Goal: Task Accomplishment & Management: Use online tool/utility

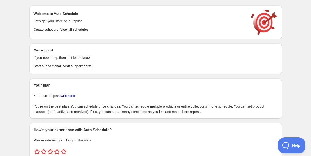
click at [18, 104] on div "Create schedule Help & support Cancel Discount prices Schedule a discount, sale…" at bounding box center [155, 89] width 311 height 178
click at [49, 27] on button "Create schedule" at bounding box center [46, 29] width 25 height 7
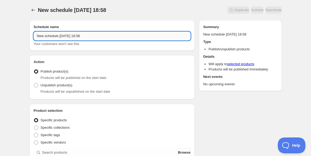
click at [42, 37] on input "New schedule Sep 01 2025 18:58" at bounding box center [112, 36] width 157 height 8
paste input "●/●振鼓施術@南青山オープン＆アーカイブ"
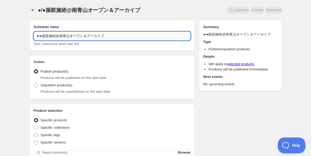
drag, startPoint x: 42, startPoint y: 36, endPoint x: 36, endPoint y: 36, distance: 6.1
click at [36, 36] on input "●/●振鼓施術@南青山オープン＆アーカイブ" at bounding box center [112, 36] width 157 height 8
type input "9/15振鼓講座@南青山オープン＆アーカイブ"
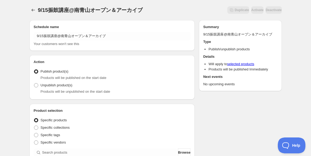
click at [35, 85] on span at bounding box center [36, 85] width 4 height 4
click at [34, 84] on input "Unpublish product(s)" at bounding box center [34, 83] width 0 height 0
radio input "true"
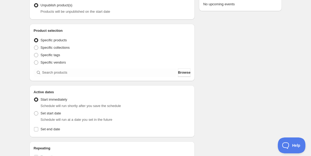
scroll to position [88, 0]
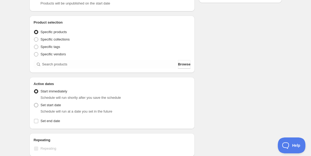
click at [36, 106] on span at bounding box center [36, 105] width 4 height 4
click at [34, 104] on input "Set start date" at bounding box center [34, 103] width 0 height 0
radio input "true"
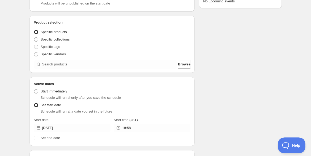
drag, startPoint x: 17, startPoint y: 74, endPoint x: 21, endPoint y: 74, distance: 4.3
click at [17, 74] on div "9/15振鼓講座@南青山オープン＆アーカイブ. This page is ready 9/15振鼓講座@南青山オープン＆アーカイブ Duplicate Act…" at bounding box center [155, 122] width 311 height 421
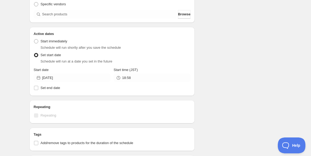
scroll to position [147, 0]
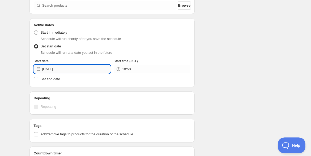
click at [67, 71] on input "2025-09-01" at bounding box center [76, 69] width 68 height 8
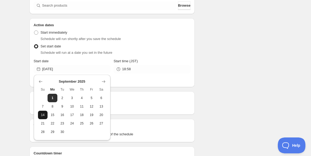
click at [44, 114] on span "14" at bounding box center [43, 115] width 6 height 4
type input "2025-09-14"
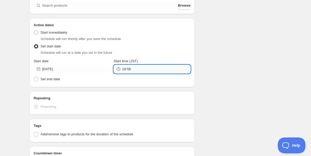
click at [135, 69] on input "18:58" at bounding box center [156, 69] width 68 height 8
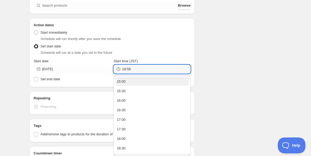
scroll to position [295, 0]
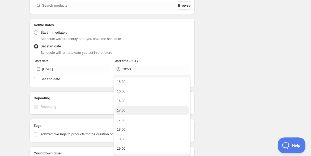
click at [141, 108] on button "17:00" at bounding box center [152, 110] width 74 height 8
type input "17:00"
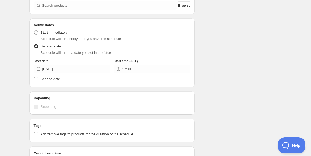
click at [14, 83] on div "9/15振鼓講座@南青山オープン＆アーカイブ. This page is ready 9/15振鼓講座@南青山オープン＆アーカイブ Duplicate Act…" at bounding box center [155, 63] width 311 height 421
click at [21, 83] on div "9/15振鼓講座@南青山オープン＆アーカイブ. This page is ready 9/15振鼓講座@南青山オープン＆アーカイブ Duplicate Act…" at bounding box center [155, 63] width 311 height 421
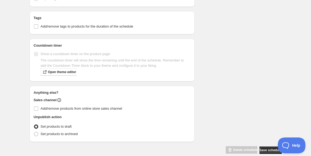
scroll to position [263, 0]
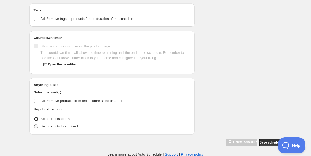
click at [37, 127] on span at bounding box center [36, 127] width 4 height 4
click at [34, 125] on input "Set products to archived" at bounding box center [34, 125] width 0 height 0
radio input "true"
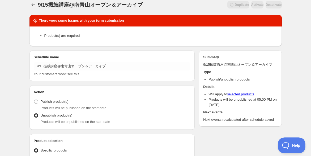
scroll to position [0, 0]
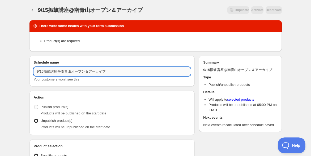
click at [88, 74] on input "9/15振鼓講座@南青山オープン＆アーカイブ" at bounding box center [112, 71] width 157 height 8
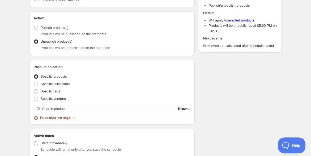
scroll to position [88, 0]
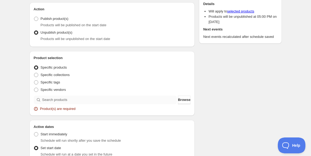
type input "9/15振鼓講座@[GEOGRAPHIC_DATA]"
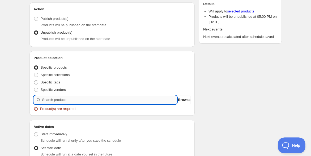
click at [69, 99] on input "search" at bounding box center [109, 100] width 135 height 8
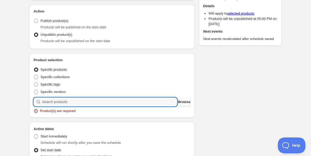
scroll to position [100, 0]
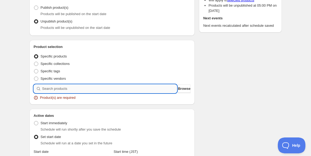
click at [63, 91] on input "search" at bounding box center [109, 89] width 135 height 8
click at [54, 88] on input "search" at bounding box center [109, 89] width 135 height 8
paste input "【9月15日（月）】振鼓-FURIKO- 使いこなし講座 ＠Musuhi Terrace 南青山"
type input "【9月15日（月）】振鼓-FURIKO- 使いこなし講座 ＠Musuhi Terrace 南青山"
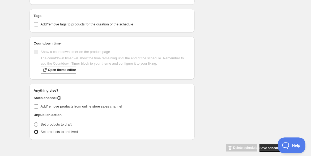
scroll to position [322, 0]
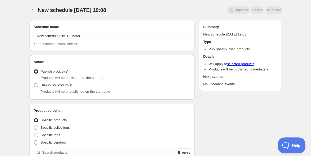
click at [35, 86] on span at bounding box center [36, 85] width 4 height 4
click at [34, 84] on input "Unpublish product(s)" at bounding box center [34, 83] width 0 height 0
radio input "true"
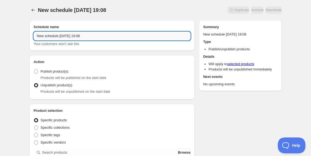
click at [69, 37] on input "New schedule Sep 01 2025 19:08" at bounding box center [112, 36] width 157 height 8
paste input "【9月16日（火）】なみのりふね de 岡崎先生のFURIKO施術 ＠Musuhi Terrace 南青山"
paste input "9/15振鼓講座@[GEOGRAPHIC_DATA]"
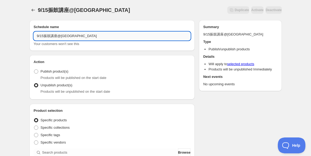
click at [44, 35] on input "9/15振鼓講座@[GEOGRAPHIC_DATA]" at bounding box center [112, 36] width 157 height 8
click at [51, 34] on input "9/16振鼓講座@南青山アーカイブ" at bounding box center [112, 36] width 157 height 8
type input "9/16振鼓施術@南青山アーカイブ"
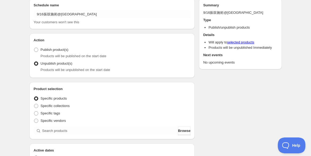
scroll to position [29, 0]
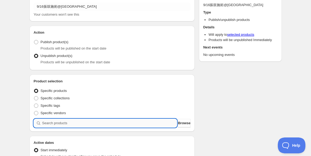
click at [51, 124] on input "search" at bounding box center [109, 123] width 135 height 8
paste input "【9月16日（火）】なみのりふね de 岡崎先生のFURIKO施術 ＠Musuhi Terrace 南青山"
type input "【9月16日（火）】なみのりふね de 岡崎先生のFURIKO施術 ＠Musuhi Terrace 南青山"
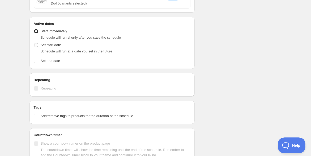
scroll to position [177, 0]
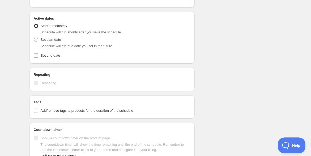
click at [36, 54] on input "Set end date" at bounding box center [36, 56] width 4 height 4
checkbox input "true"
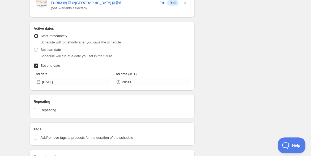
scroll to position [206, 0]
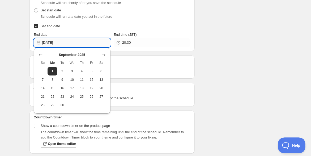
click at [62, 42] on input "2025-09-01" at bounding box center [76, 42] width 68 height 8
click at [55, 87] on span "15" at bounding box center [53, 88] width 6 height 4
type input "2025-09-15"
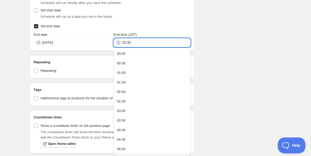
click at [147, 38] on input "20:30" at bounding box center [156, 42] width 68 height 8
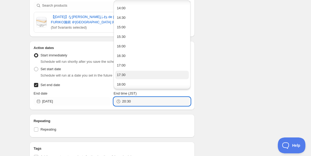
scroll to position [295, 0]
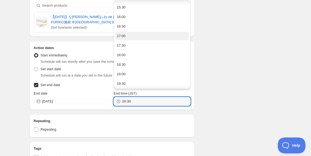
click at [152, 37] on button "17:00" at bounding box center [152, 36] width 74 height 8
type input "17:00"
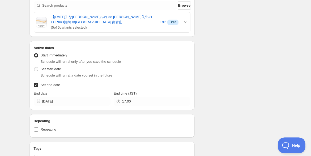
click at [11, 85] on div "9/16振鼓施術@南青山アーカイブ. This page is ready 9/16振鼓施術@南青山アーカイブ Duplicate Activate Deac…" at bounding box center [155, 74] width 311 height 443
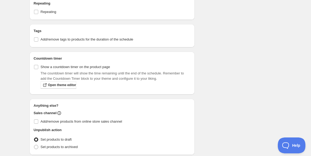
scroll to position [286, 0]
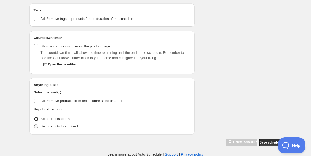
click at [36, 127] on span at bounding box center [36, 127] width 4 height 4
click at [34, 125] on input "Set products to archived" at bounding box center [34, 125] width 0 height 0
radio input "true"
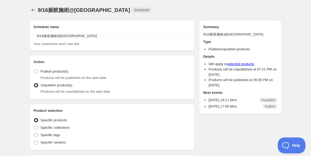
radio input "true"
checkbox input "true"
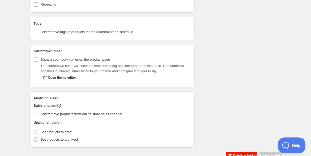
scroll to position [272, 0]
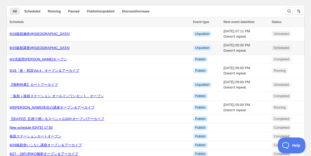
click at [42, 49] on link "9/15振鼓講座@[GEOGRAPHIC_DATA]" at bounding box center [40, 48] width 60 height 4
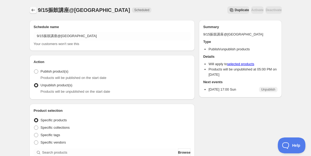
click at [32, 9] on icon "Schedules" at bounding box center [33, 9] width 5 height 5
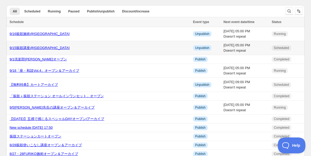
click at [36, 49] on link "9/15振鼓講座@[GEOGRAPHIC_DATA]" at bounding box center [40, 48] width 60 height 4
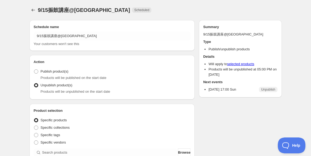
radio input "true"
click at [34, 10] on icon "Schedules" at bounding box center [33, 9] width 5 height 5
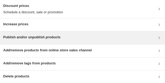
click at [54, 39] on h3 "Publish and/or unpublish products" at bounding box center [31, 37] width 57 height 5
click at [91, 40] on div "Publish and/or unpublish products" at bounding box center [82, 38] width 158 height 6
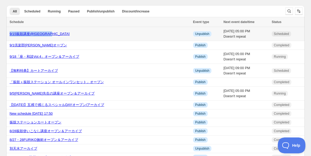
drag, startPoint x: 63, startPoint y: 34, endPoint x: 10, endPoint y: 35, distance: 53.6
click at [10, 35] on div "9/15振鼓講座@南青山アーカイブ" at bounding box center [100, 33] width 180 height 5
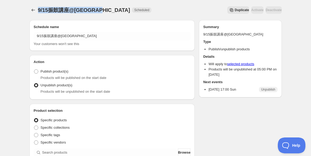
drag, startPoint x: 117, startPoint y: 9, endPoint x: 38, endPoint y: 11, distance: 79.7
click at [38, 11] on div "9/15振鼓講座@南青山アーカイブ Scheduled" at bounding box center [95, 9] width 114 height 7
copy span "9/15振鼓講座@南青山アーカイブ"
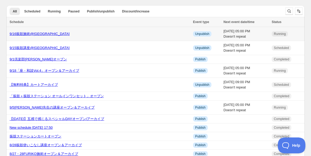
click at [32, 34] on link "9/16振鼓施術@[GEOGRAPHIC_DATA]" at bounding box center [40, 34] width 60 height 4
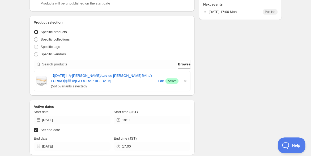
scroll to position [118, 0]
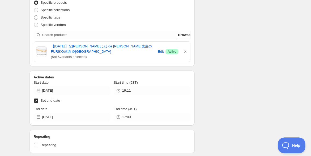
click at [35, 100] on input "Set end date" at bounding box center [36, 101] width 4 height 4
checkbox input "false"
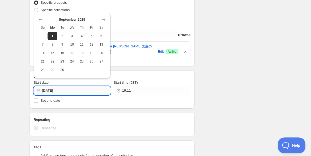
click at [65, 89] on input "[DATE]" at bounding box center [76, 91] width 68 height 8
drag, startPoint x: 65, startPoint y: 89, endPoint x: 242, endPoint y: 95, distance: 177.4
click at [105, 121] on div "Schedule name 9/16振鼓施術@南青山アーカイブ Your customers won't see this Action Action Pub…" at bounding box center [111, 87] width 165 height 370
click at [245, 94] on div "Schedule name 9/16振鼓施術@南青山アーカイブ Your customers won't see this Action Action Pub…" at bounding box center [153, 101] width 256 height 406
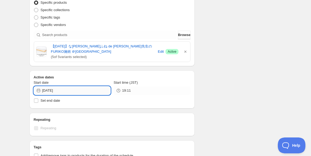
click at [76, 88] on input "2025-09-01" at bounding box center [76, 91] width 68 height 8
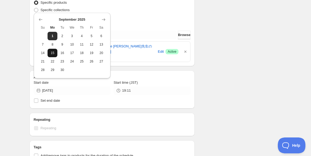
click at [51, 51] on span "15" at bounding box center [53, 53] width 6 height 4
type input "2025-09-15"
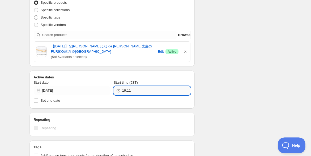
click at [160, 92] on input "19:11" at bounding box center [156, 91] width 68 height 8
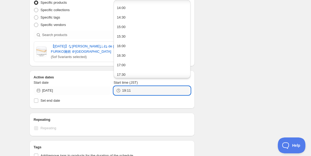
scroll to position [295, 0]
click at [147, 33] on button "17:00" at bounding box center [152, 36] width 74 height 8
type input "17:00"
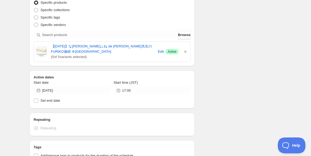
click at [231, 54] on div "Schedule name 9/16振鼓施術@南青山アーカイブ Your customers won't see this Action Action Pub…" at bounding box center [153, 101] width 256 height 406
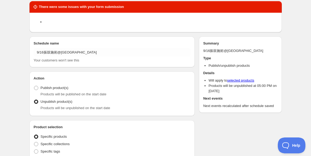
scroll to position [0, 0]
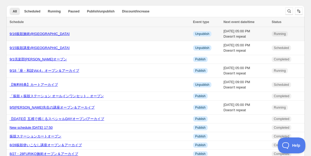
click at [44, 32] on link "9/16振鼓施術@南青山アーカイブ" at bounding box center [40, 34] width 60 height 4
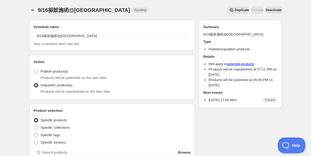
click at [166, 17] on div "9/16振鼓施術@南青山アーカイブ. This page is ready 9/16振鼓施術@南青山アーカイブ Running Duplicate Activ…" at bounding box center [155, 10] width 252 height 20
drag, startPoint x: 7, startPoint y: 64, endPoint x: 19, endPoint y: 49, distance: 19.0
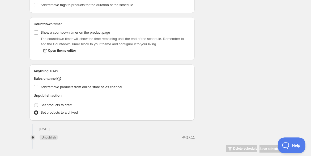
scroll to position [292, 0]
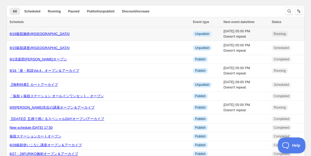
click at [30, 31] on div "9/16振鼓施術@南青山アーカイブ" at bounding box center [100, 33] width 180 height 5
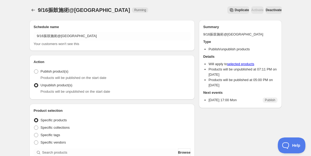
type input "19:18"
type input "2025-09-01"
type input "20:30"
radio input "true"
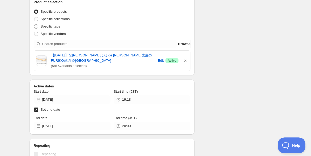
scroll to position [118, 0]
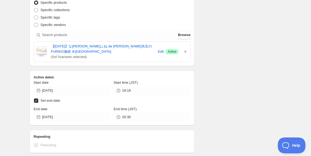
click at [34, 100] on input "Set end date" at bounding box center [36, 101] width 4 height 4
checkbox input "false"
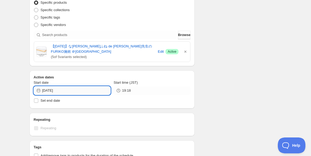
click at [61, 92] on input "2025-09-01" at bounding box center [76, 91] width 68 height 8
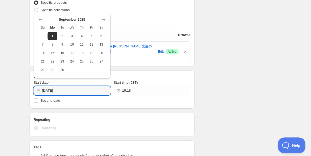
click at [29, 85] on div "Active dates Start date 2025-09-01 Start time (JST) 19:18 Set end date" at bounding box center [111, 90] width 165 height 38
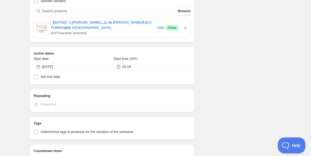
scroll to position [147, 0]
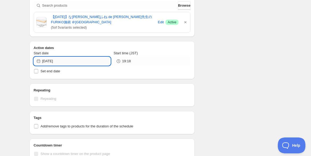
click at [72, 59] on input "2025-09-01" at bounding box center [76, 61] width 68 height 8
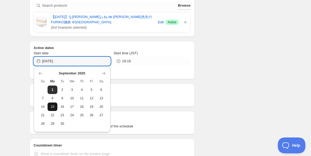
click at [54, 105] on span "15" at bounding box center [53, 107] width 6 height 4
type input "2025-09-15"
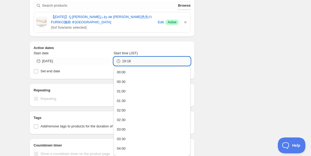
click at [126, 61] on input "19:18" at bounding box center [156, 61] width 68 height 8
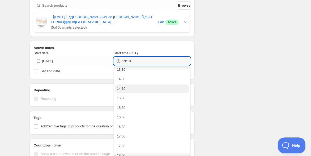
scroll to position [295, 0]
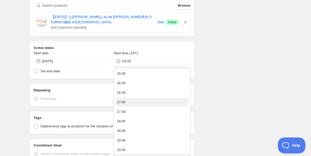
click at [145, 102] on button "17:00" at bounding box center [152, 102] width 74 height 8
type input "17:00"
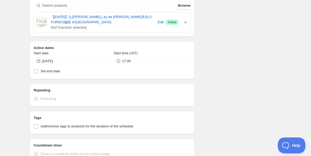
click at [227, 98] on div "Schedule name 9/16振鼓施術@南青山アーカイブ Your customers won't see this Action Action Pub…" at bounding box center [153, 77] width 256 height 417
click at [222, 101] on div "Schedule name 9/16振鼓施術@南青山アーカイブ Your customers won't see this Action Action Pub…" at bounding box center [153, 77] width 256 height 417
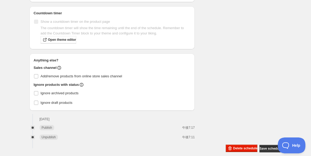
scroll to position [286, 0]
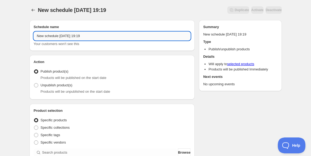
click at [91, 35] on input "New schedule Sep 01 2025 19:19" at bounding box center [112, 36] width 157 height 8
paste input "【9月16日（火）】なみのりふね de 岡崎先生のFURIKO施術 ＠Musuhi Terrace 南青山"
paste input "9/16振鼓施術＠南青山"
type input "9/16振鼓施術＠南青山"
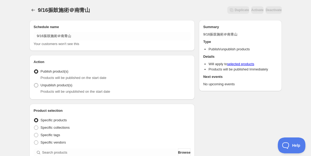
click at [35, 84] on span at bounding box center [36, 85] width 4 height 4
click at [34, 84] on input "Unpublish product(s)" at bounding box center [34, 83] width 0 height 0
radio input "true"
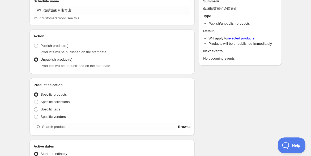
scroll to position [59, 0]
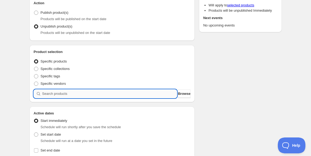
click at [71, 94] on input "search" at bounding box center [109, 94] width 135 height 8
paste input "【9月16日（火）】なみのりふね de 岡崎先生のFURIKO施術 ＠Musuhi Terrace 南青山"
type input "【9月16日（火）】なみのりふね de 岡崎先生のFURIKO施術 ＠Musuhi Terrace 南青山"
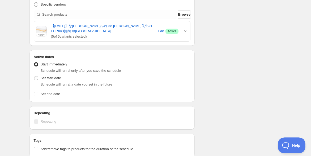
scroll to position [147, 0]
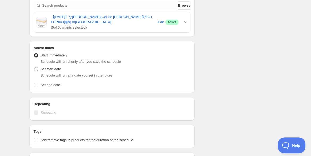
click at [36, 68] on span at bounding box center [36, 69] width 4 height 4
click at [34, 67] on input "Set start date" at bounding box center [34, 67] width 0 height 0
radio input "true"
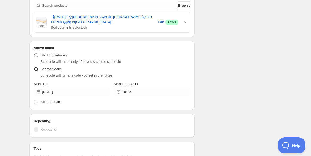
click at [20, 77] on div "9/16振鼓施術＠南青山. This page is ready 9/16振鼓施術＠南青山 Duplicate Activate Deactivate Mor…" at bounding box center [155, 74] width 311 height 443
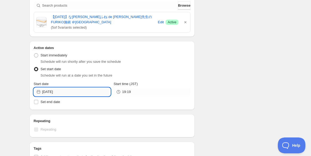
click at [75, 93] on input "2025-09-01" at bounding box center [76, 92] width 68 height 8
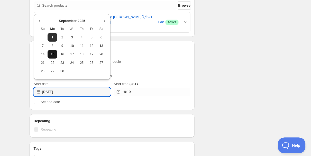
click at [51, 56] on span "15" at bounding box center [53, 54] width 6 height 4
type input "2025-09-15"
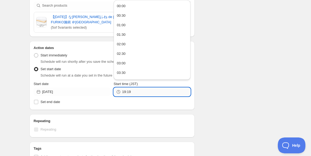
click at [137, 93] on input "19:19" at bounding box center [156, 92] width 68 height 8
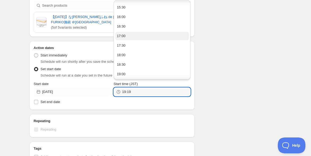
click at [141, 36] on button "17:00" at bounding box center [152, 36] width 74 height 8
type input "17:00"
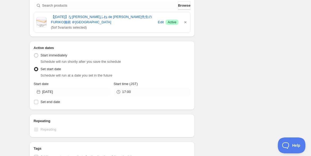
click at [32, 74] on div "Active dates Active Date Type Start immediately Schedule will run shortly after…" at bounding box center [111, 75] width 165 height 69
click at [22, 77] on div "9/16振鼓施術＠南青山. This page is ready 9/16振鼓施術＠南青山 Duplicate Activate Deactivate Mor…" at bounding box center [155, 74] width 311 height 443
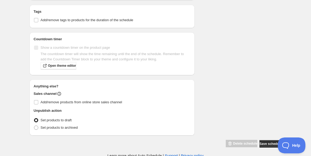
scroll to position [286, 0]
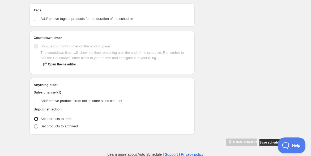
click at [37, 123] on label "Set products to archived" at bounding box center [56, 126] width 44 height 7
click at [34, 125] on input "Set products to archived" at bounding box center [34, 125] width 0 height 0
radio input "true"
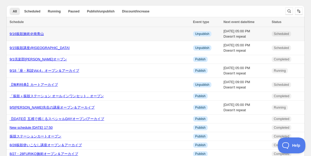
click at [36, 33] on link "9/16振鼓施術＠南青山" at bounding box center [27, 34] width 34 height 4
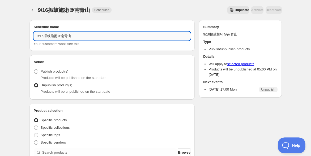
click at [93, 36] on input "9/16振鼓施術＠南青山" at bounding box center [112, 36] width 157 height 8
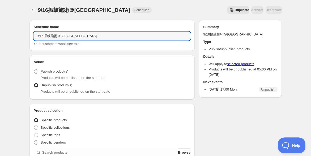
type input "9/16振鼓施術＠[GEOGRAPHIC_DATA]"
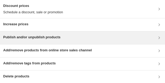
click at [51, 38] on h3 "Publish and/or unpublish products" at bounding box center [31, 37] width 57 height 5
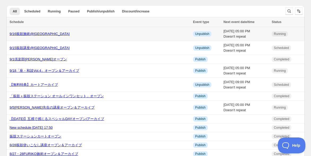
click at [35, 32] on link "9/16振鼓施術@[GEOGRAPHIC_DATA]" at bounding box center [40, 34] width 60 height 4
click at [44, 35] on link "9/16振鼓施術@[GEOGRAPHIC_DATA]" at bounding box center [40, 34] width 60 height 4
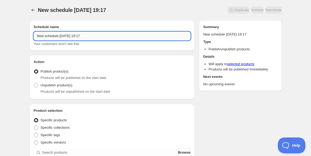
click at [58, 38] on input "New schedule Sep 01 2025 19:17" at bounding box center [112, 36] width 157 height 8
paste input "9/16振鼓施術＠南青山"
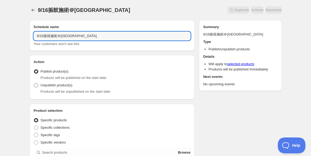
type input "9/16振鼓施術＠南青山アーカイブ"
click at [36, 84] on span at bounding box center [36, 85] width 4 height 4
click at [34, 84] on input "Unpublish product(s)" at bounding box center [34, 83] width 0 height 0
radio input "true"
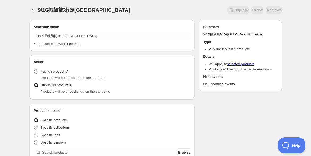
drag, startPoint x: 22, startPoint y: 88, endPoint x: 19, endPoint y: 88, distance: 2.7
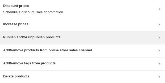
click at [67, 40] on div "Publish and/or unpublish products" at bounding box center [82, 38] width 158 height 6
